Goal: Information Seeking & Learning: Learn about a topic

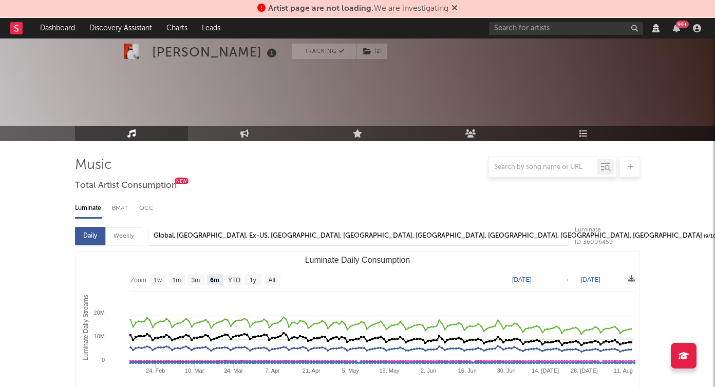
select select "6m"
select select "View all"
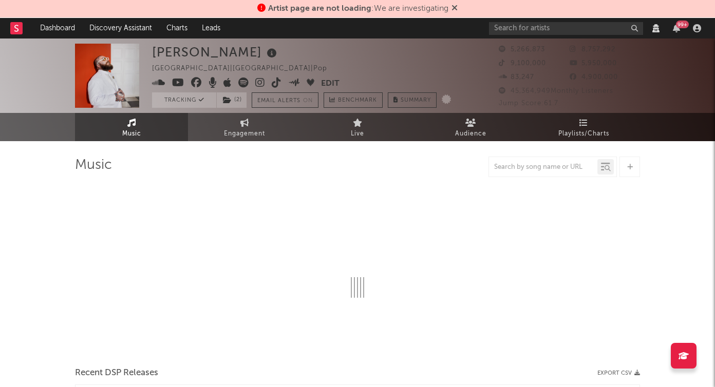
select select "View all"
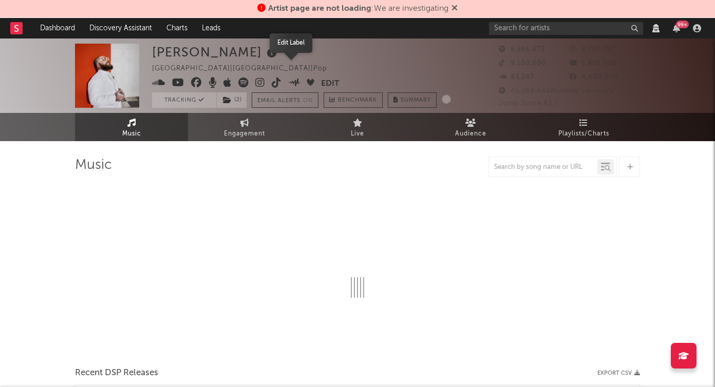
select select "6m"
select select "View all"
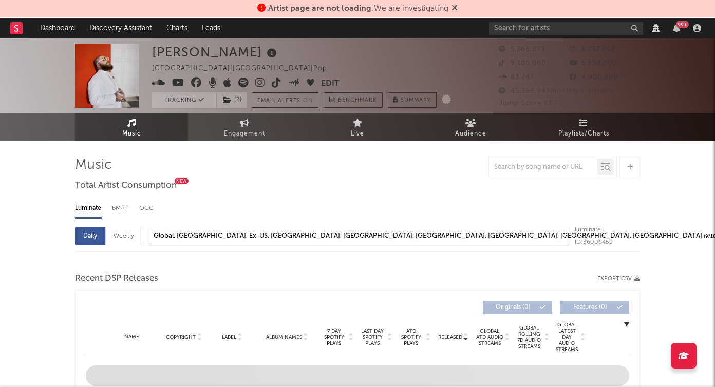
select select "6m"
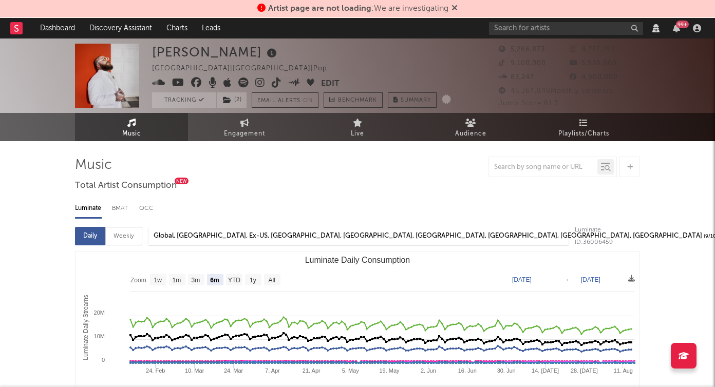
select select "View all"
select select "6m"
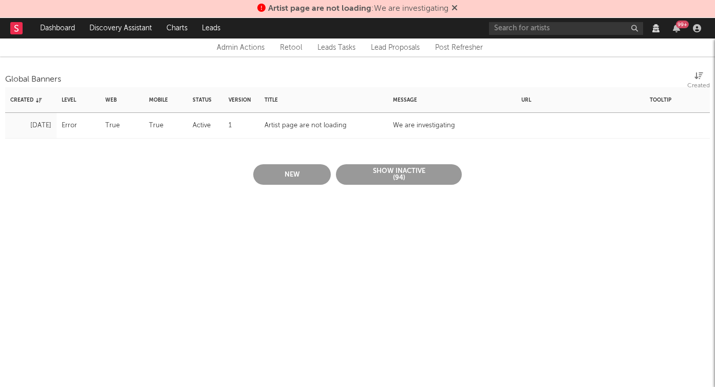
click at [335, 130] on div "Artist page are not loading" at bounding box center [305, 126] width 82 height 12
select select "error"
select select "active"
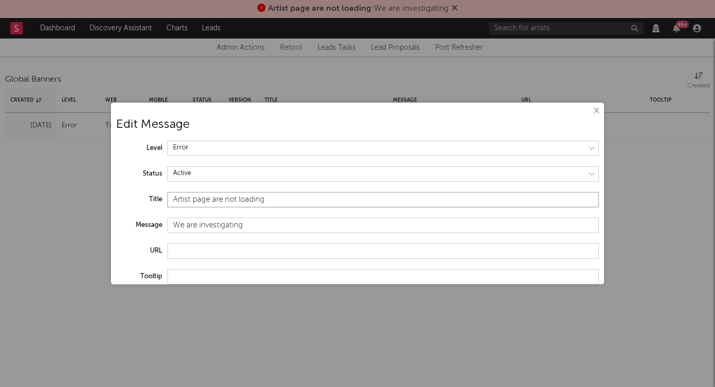
click at [212, 198] on input "Artist page are not loading" at bounding box center [382, 199] width 431 height 15
click at [208, 199] on input "Artist page are not loading" at bounding box center [382, 199] width 431 height 15
click at [210, 198] on input "Artist page are not loading" at bounding box center [382, 199] width 431 height 15
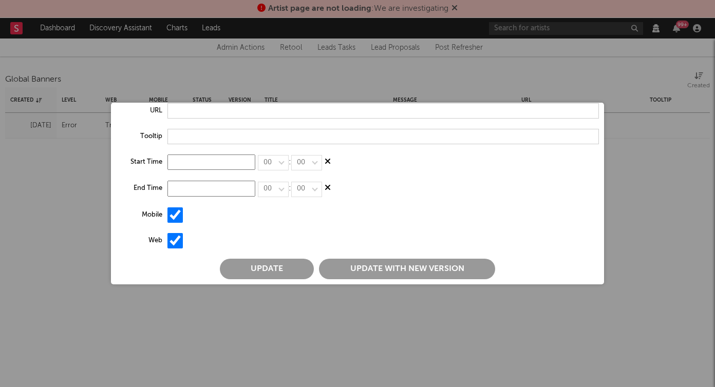
type input "Artist pages are not loading"
click at [293, 268] on button "Update" at bounding box center [267, 269] width 94 height 21
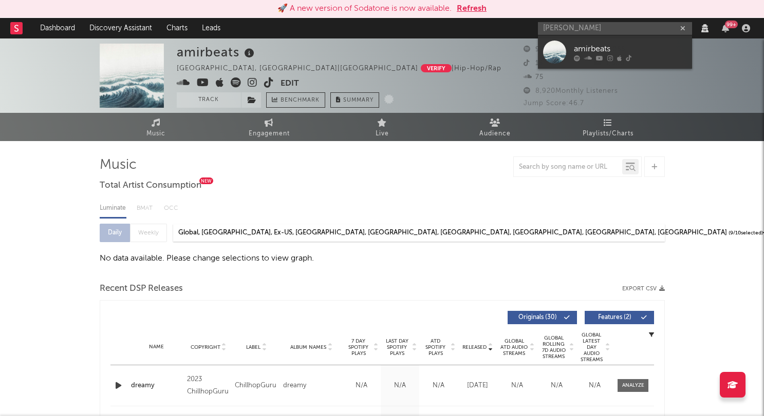
select select "View all"
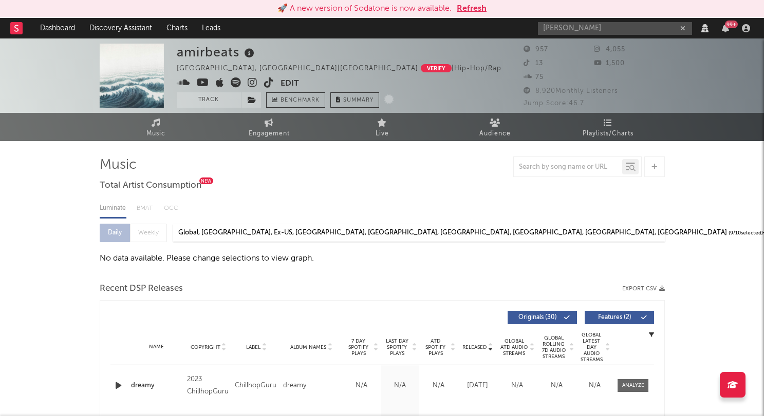
click at [427, 251] on div "Luminate BMAT OCC Daily Weekly Global, [GEOGRAPHIC_DATA], Ex-US, [GEOGRAPHIC_DA…" at bounding box center [382, 230] width 565 height 70
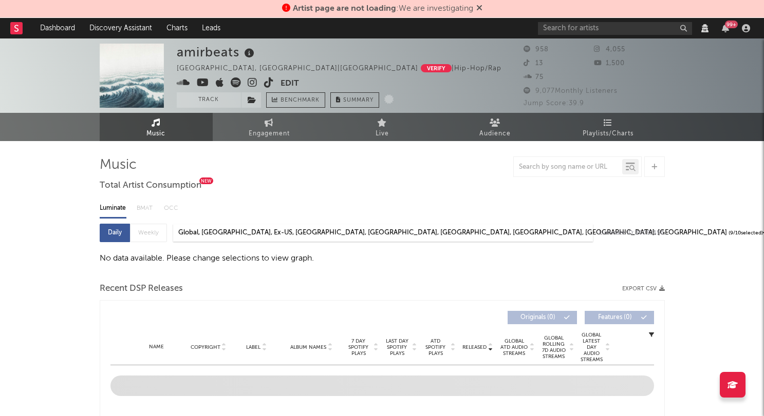
select select "View all"
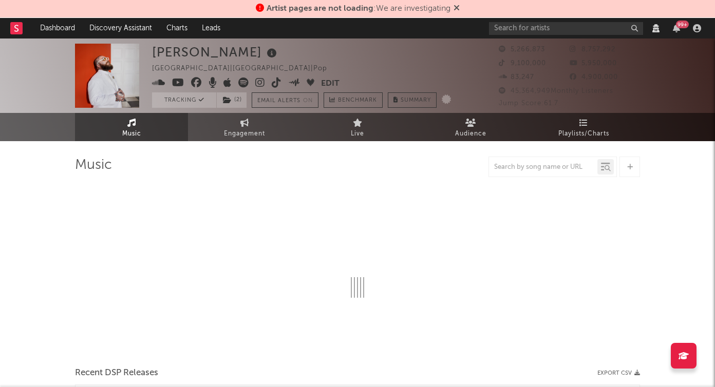
select select "View all"
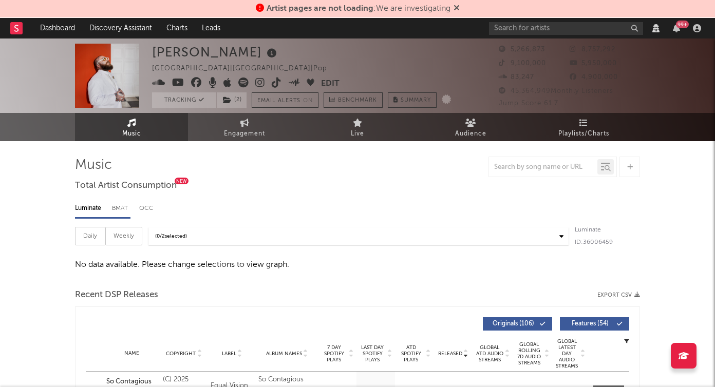
select select "View all"
select select "6m"
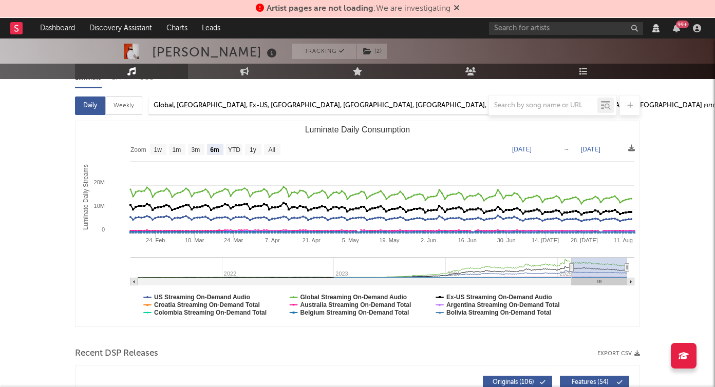
scroll to position [100, 0]
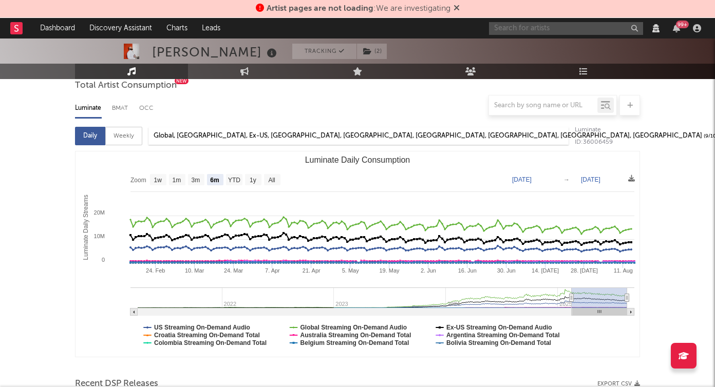
click at [531, 28] on input "text" at bounding box center [566, 28] width 154 height 13
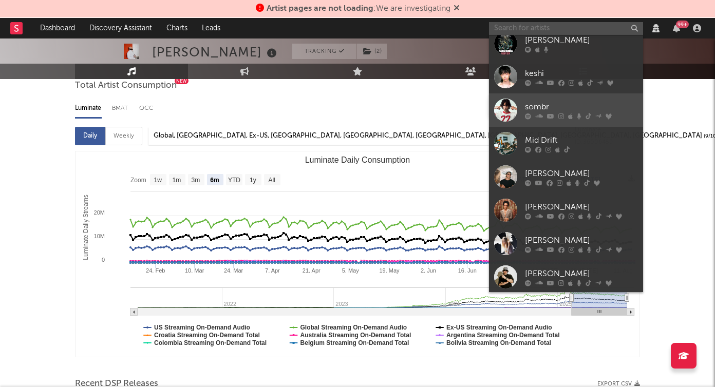
scroll to position [94, 0]
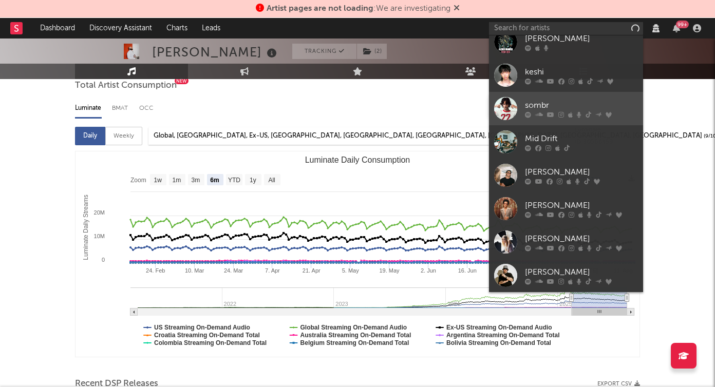
click at [546, 100] on div "sombr" at bounding box center [581, 105] width 113 height 12
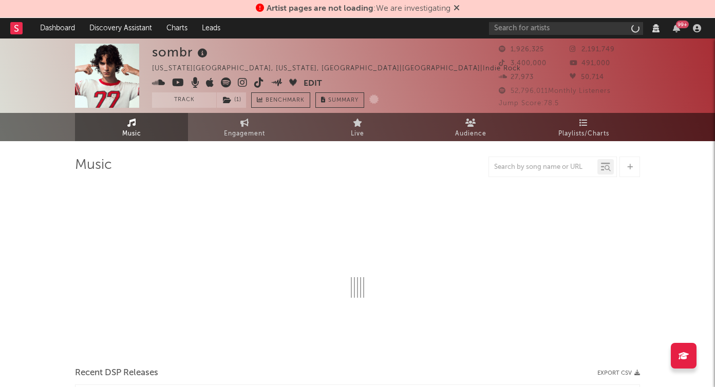
select select "View all"
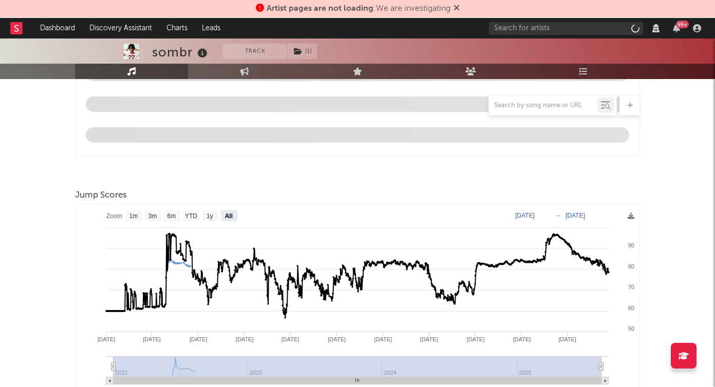
select select "View all"
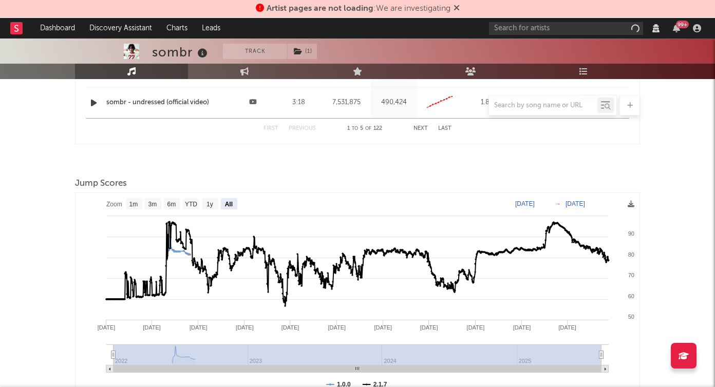
select select "View all"
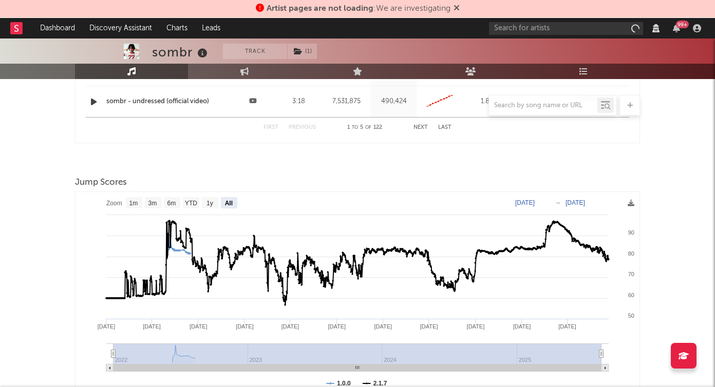
select select "6m"
select select "View all"
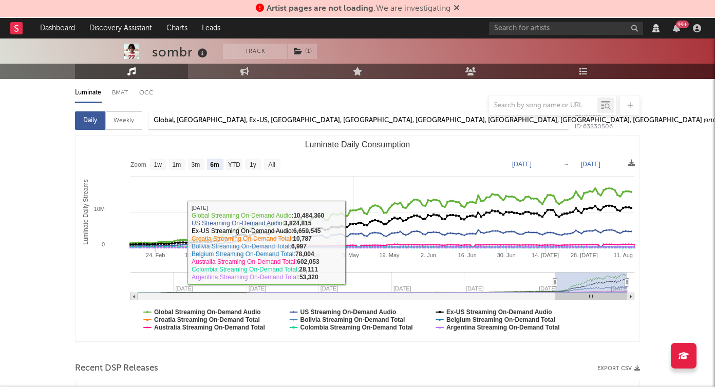
scroll to position [70, 0]
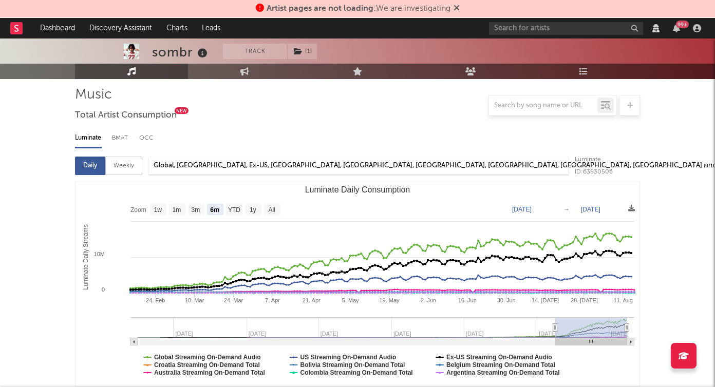
select select "View all"
select select "6m"
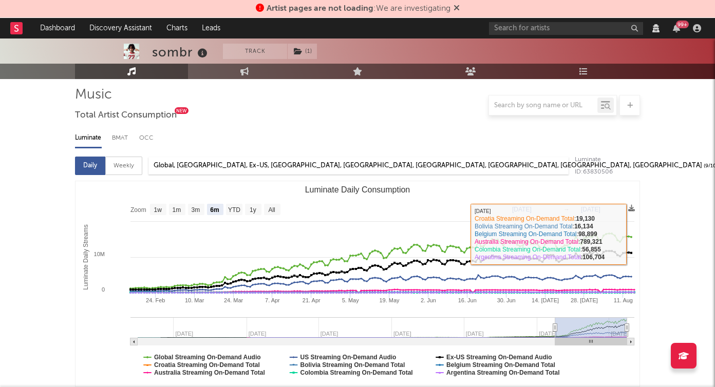
scroll to position [146, 0]
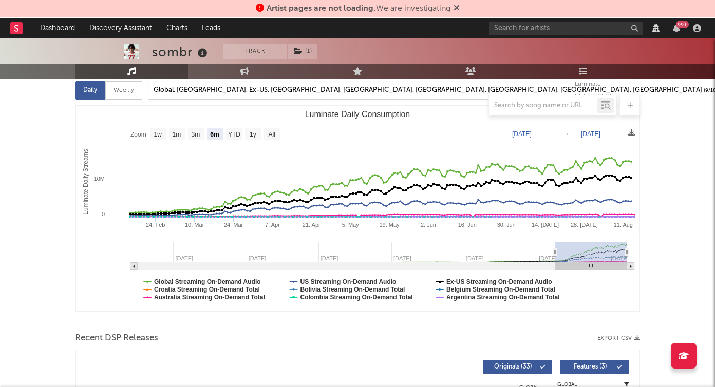
select select "View all"
select select "6m"
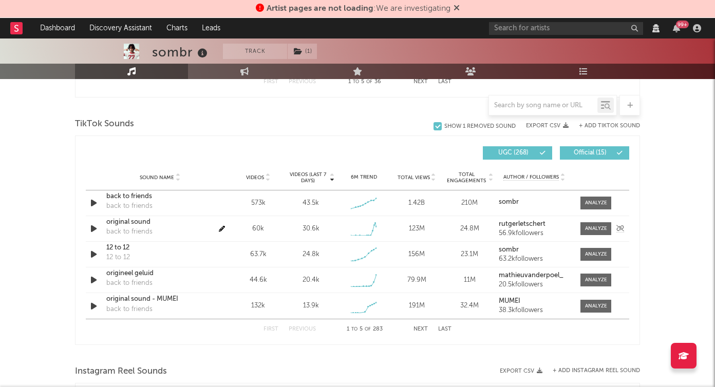
scroll to position [693, 0]
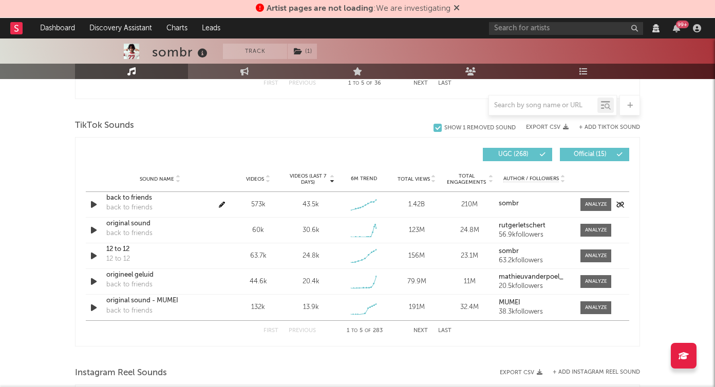
click at [93, 205] on icon "button" at bounding box center [93, 204] width 11 height 13
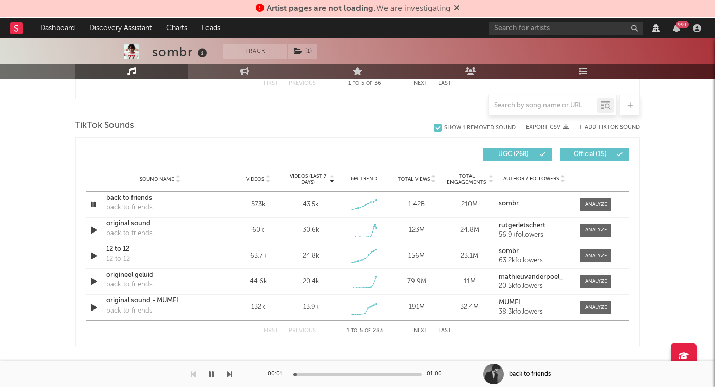
click at [338, 374] on div at bounding box center [357, 374] width 128 height 3
click at [91, 205] on icon "button" at bounding box center [93, 204] width 10 height 13
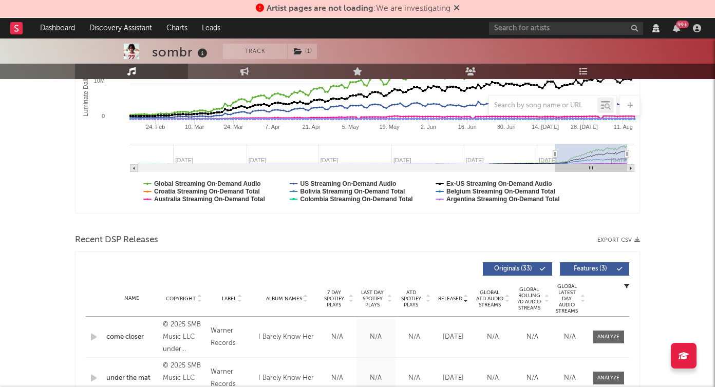
scroll to position [341, 0]
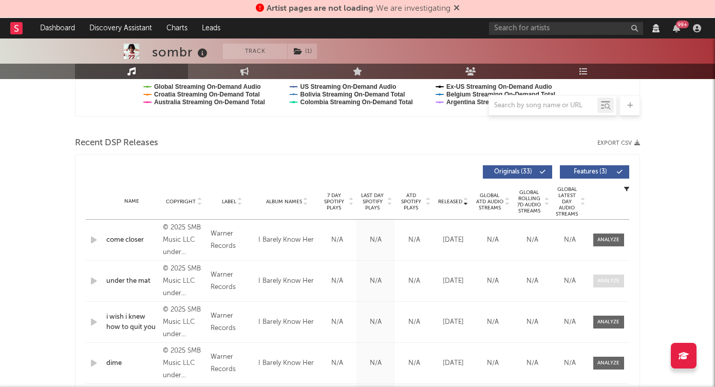
click at [602, 280] on div at bounding box center [608, 281] width 22 height 8
select select "View all"
select select "6m"
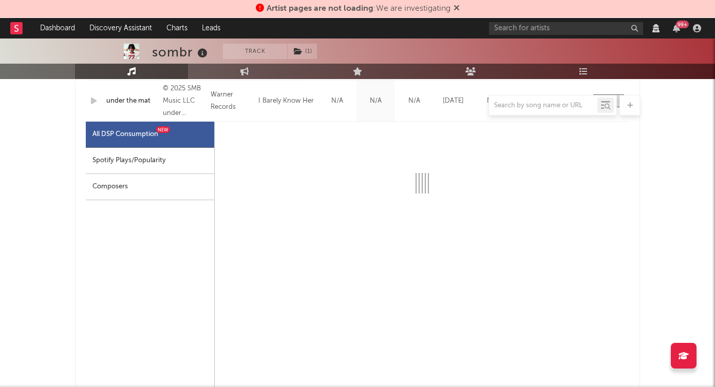
scroll to position [505, 0]
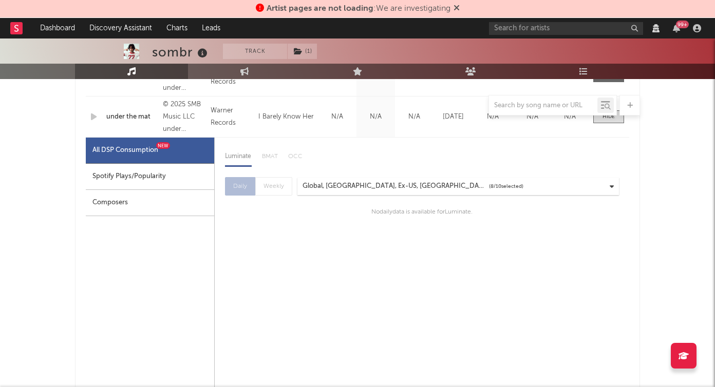
click at [150, 172] on div "Spotify Plays/Popularity" at bounding box center [150, 177] width 128 height 26
select select "1w"
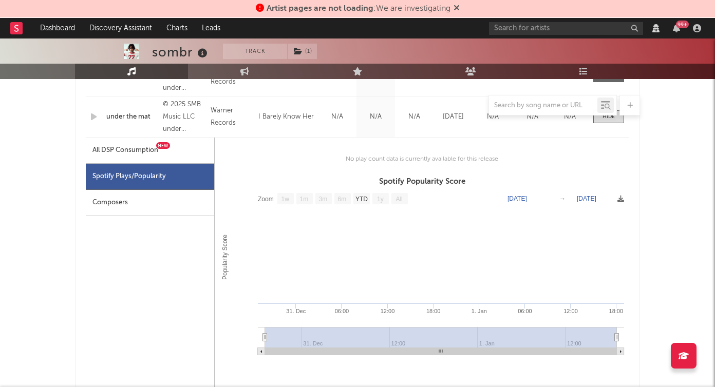
click at [172, 155] on div "All DSP Consumption New" at bounding box center [150, 151] width 128 height 26
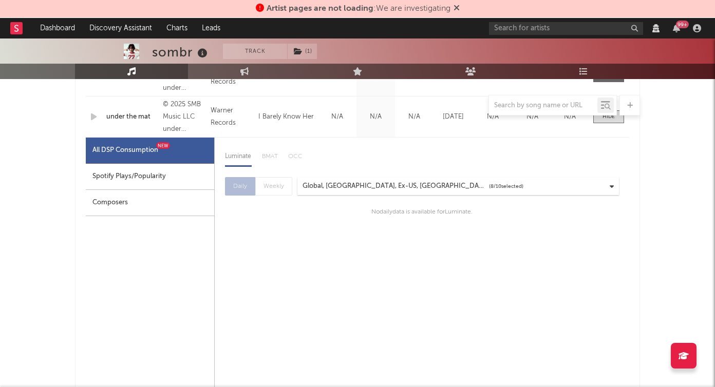
click at [401, 176] on div "Luminate BMAT OCC Daily Weekly Global, United States, Ex-US, Argentina, Austral…" at bounding box center [422, 186] width 414 height 96
click at [392, 184] on div "Global, [GEOGRAPHIC_DATA], Ex-US, [GEOGRAPHIC_DATA], [GEOGRAPHIC_DATA], [GEOGRA…" at bounding box center [394, 186] width 185 height 12
drag, startPoint x: 281, startPoint y: 244, endPoint x: 294, endPoint y: 238, distance: 14.7
click at [282, 243] on div "Luminate BMAT OCC Daily Weekly Global, United States, Ex-US, Argentina, Austral…" at bounding box center [422, 395] width 414 height 514
click at [279, 186] on div "Daily Weekly" at bounding box center [258, 186] width 67 height 18
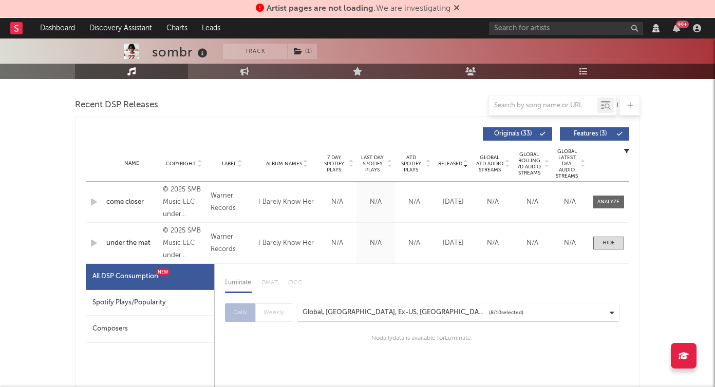
scroll to position [378, 0]
click at [597, 236] on div "Name under the mat Copyright © 2025 SMB Music LLC under exclusive license to Wa…" at bounding box center [357, 243] width 543 height 41
click at [606, 244] on div at bounding box center [608, 244] width 12 height 8
select select "View all"
select select "6m"
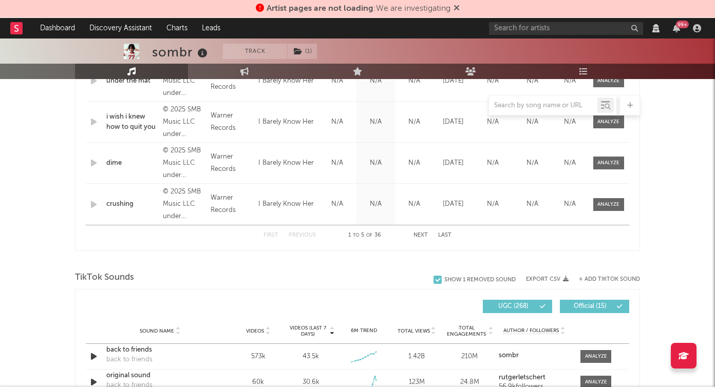
scroll to position [538, 0]
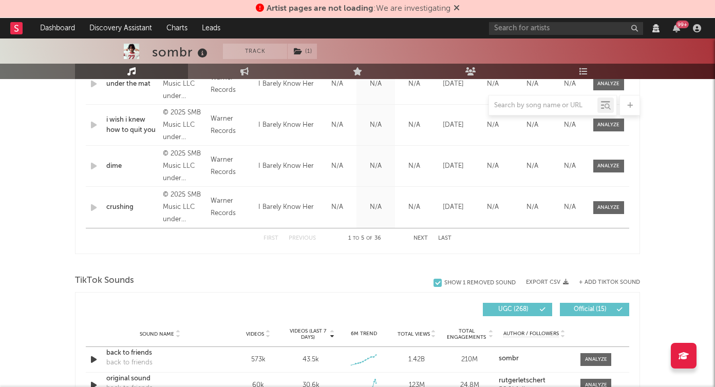
click at [420, 243] on div "First Previous 1 to 5 of 36 Next Last" at bounding box center [357, 239] width 188 height 20
click at [421, 238] on button "Next" at bounding box center [420, 239] width 14 height 6
select select "View all"
select select "6m"
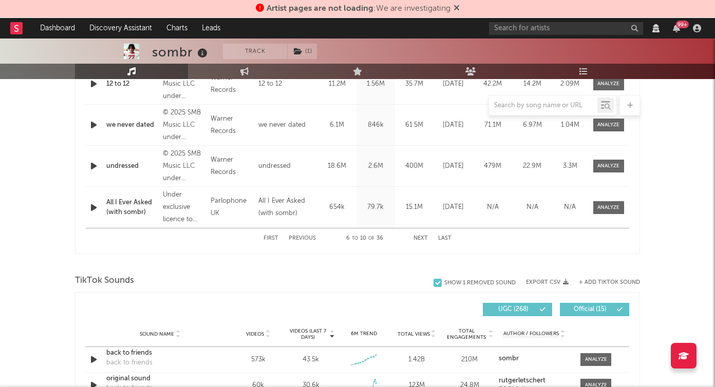
click at [421, 238] on button "Next" at bounding box center [420, 239] width 14 height 6
select select "View all"
select select "6m"
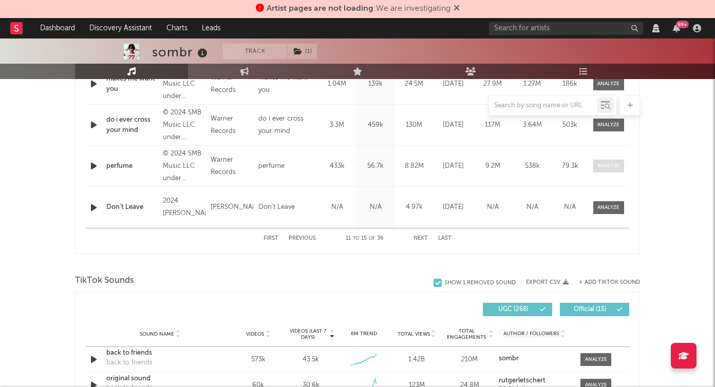
click at [611, 168] on div at bounding box center [608, 166] width 22 height 8
select select "View all"
select select "6m"
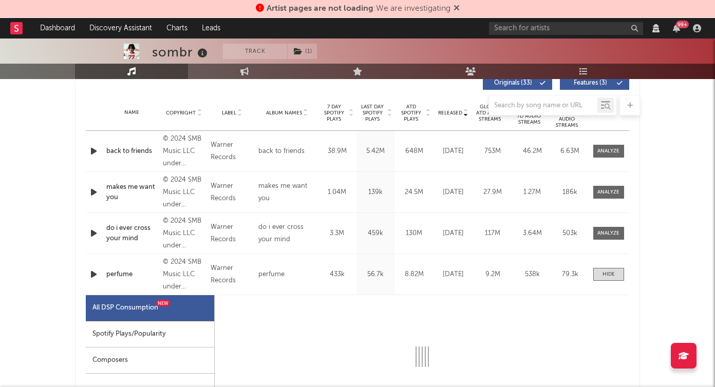
select select "6m"
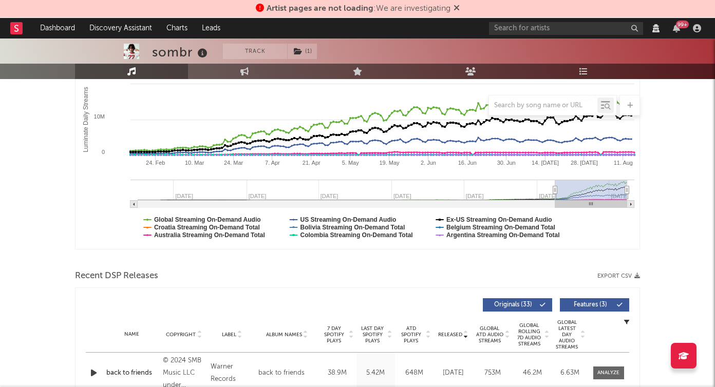
scroll to position [187, 0]
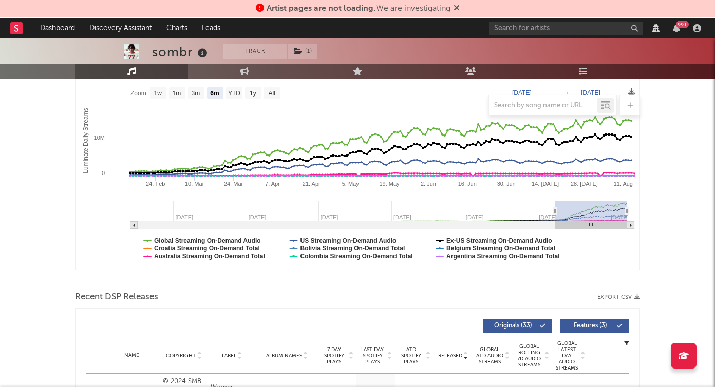
click at [542, 36] on div "99 +" at bounding box center [597, 28] width 216 height 21
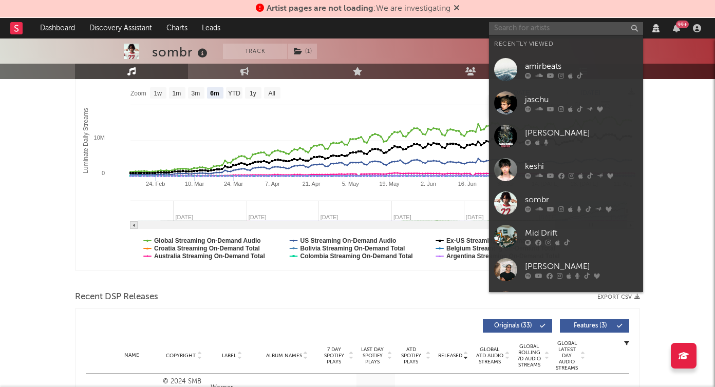
click at [558, 30] on input "text" at bounding box center [566, 28] width 154 height 13
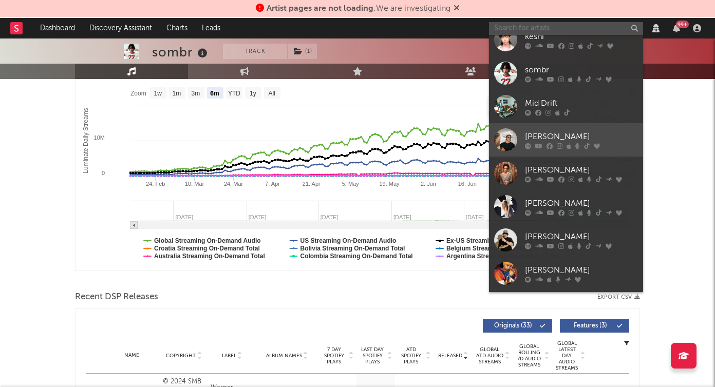
scroll to position [134, 0]
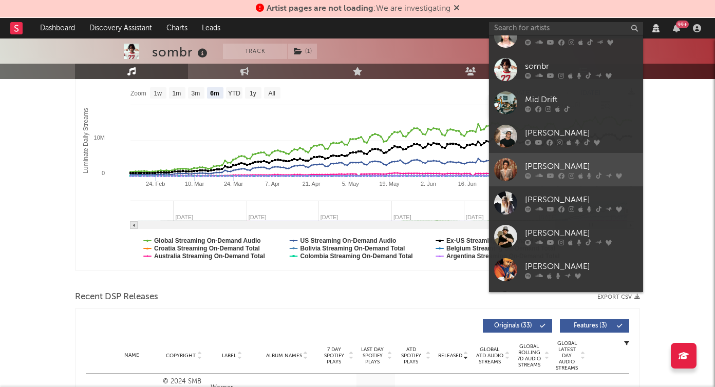
click at [551, 164] on div "[PERSON_NAME]" at bounding box center [581, 166] width 113 height 12
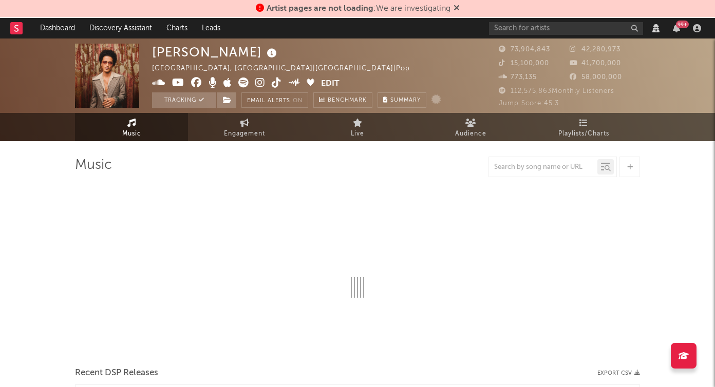
select select "View all"
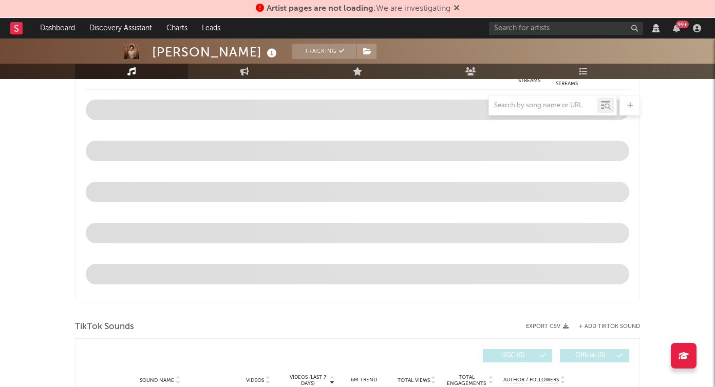
select select "View all"
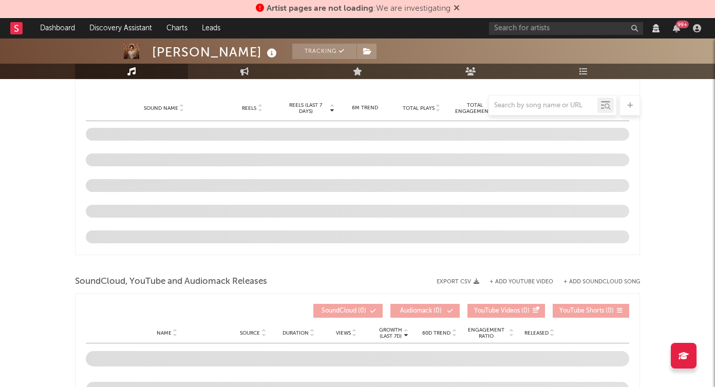
select select "View all"
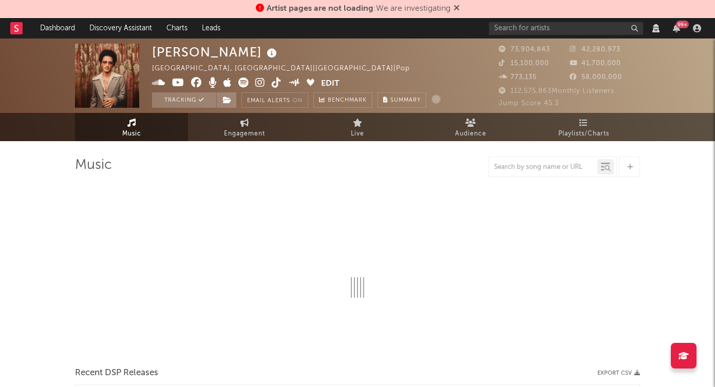
select select "6m"
select select "View all"
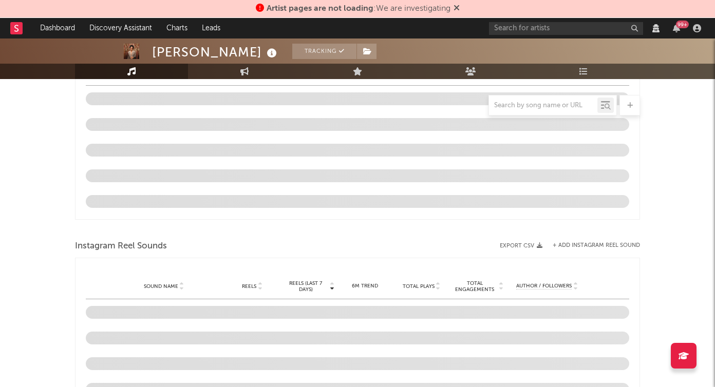
scroll to position [757, 0]
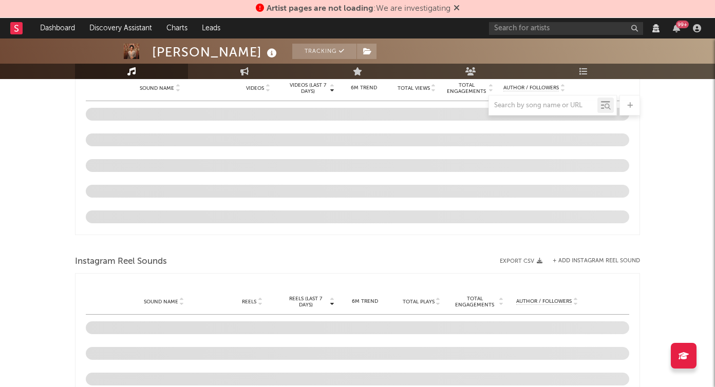
select select "View all"
select select "6m"
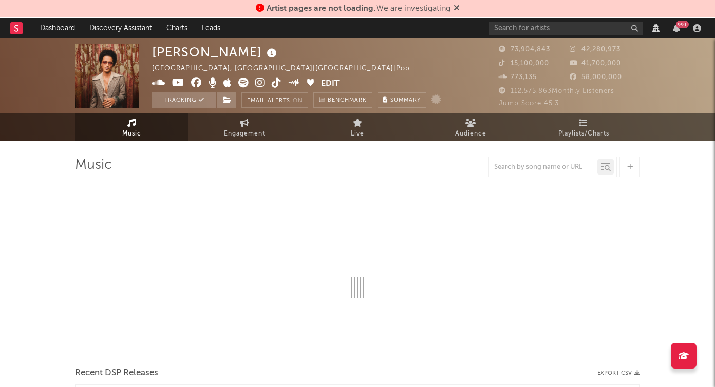
select select "View all"
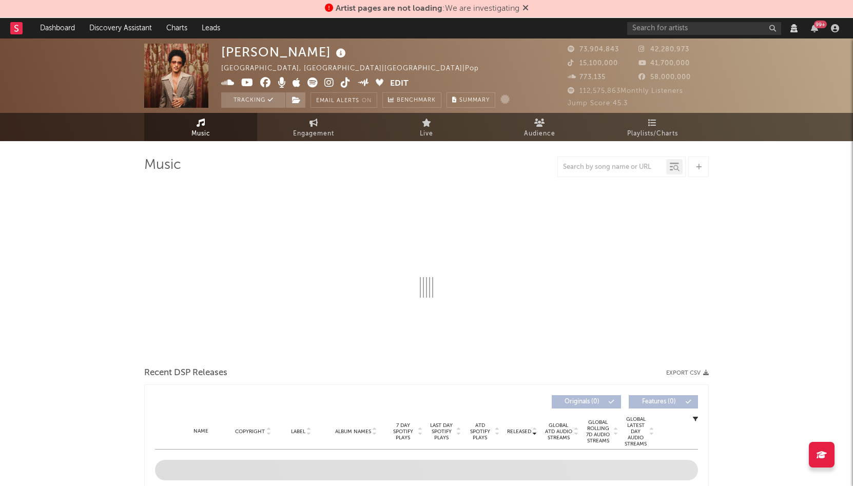
select select "View all"
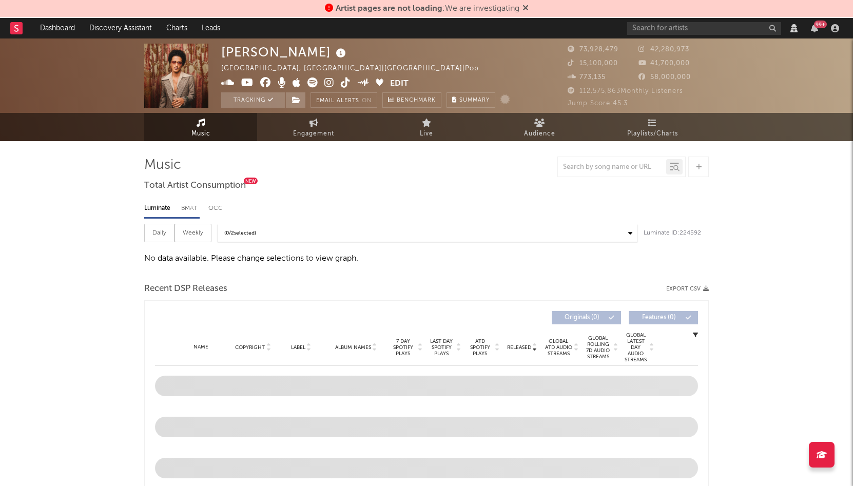
select select "View all"
select select "6m"
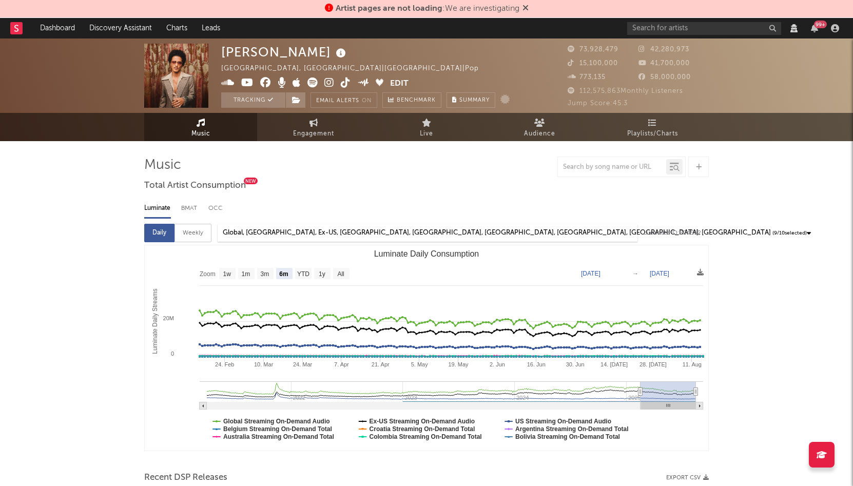
select select "View all"
select select "6m"
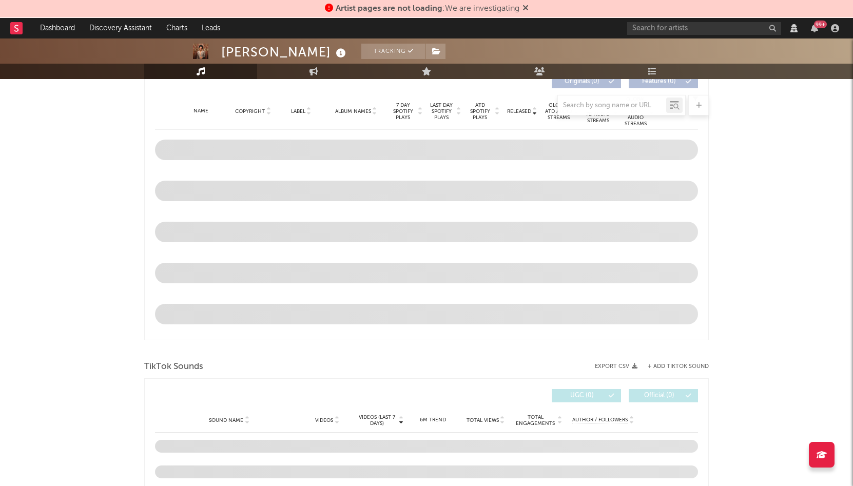
scroll to position [543, 0]
